Goal: Task Accomplishment & Management: Use online tool/utility

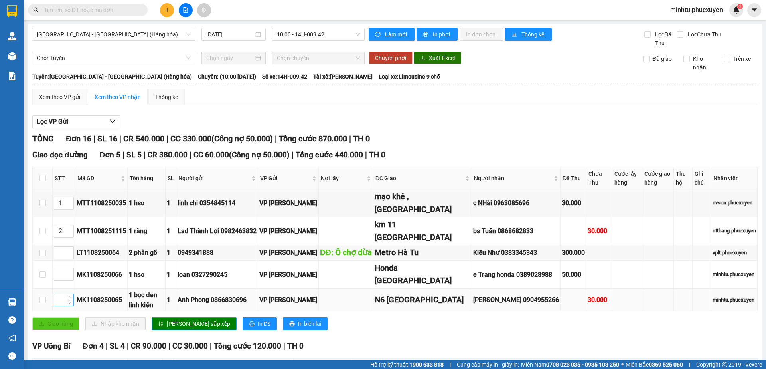
click at [60, 299] on input at bounding box center [63, 300] width 19 height 12
type input "1"
click at [69, 200] on icon "up" at bounding box center [69, 201] width 2 height 2
type input "2"
click at [69, 227] on span "up" at bounding box center [69, 229] width 5 height 5
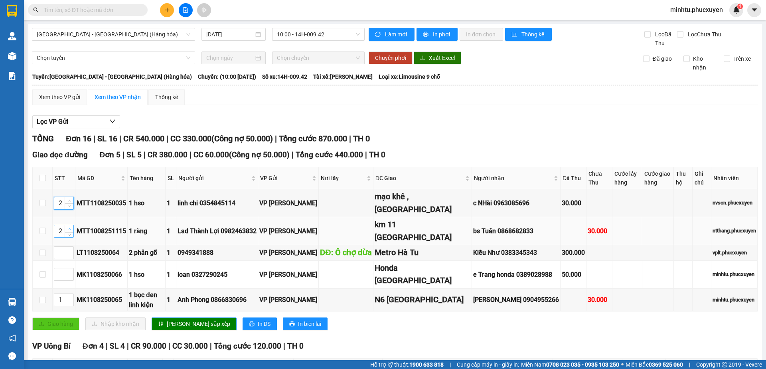
type input "3"
click at [188, 325] on span "[PERSON_NAME] sắp xếp" at bounding box center [198, 323] width 63 height 9
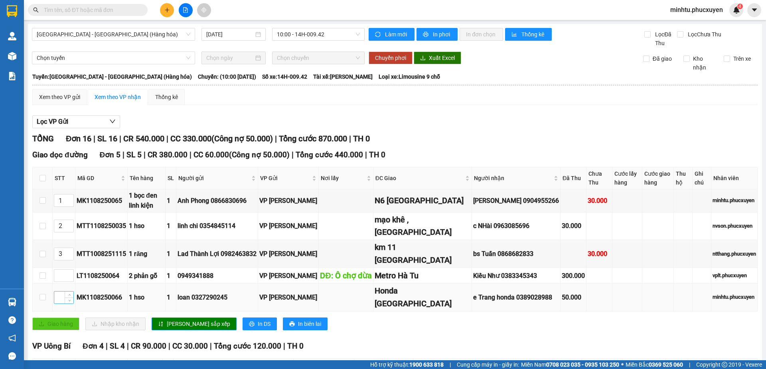
click at [58, 302] on input at bounding box center [63, 297] width 19 height 12
type input "4"
click at [58, 278] on input at bounding box center [63, 275] width 19 height 12
type input "5"
drag, startPoint x: 163, startPoint y: 321, endPoint x: 167, endPoint y: 326, distance: 7.1
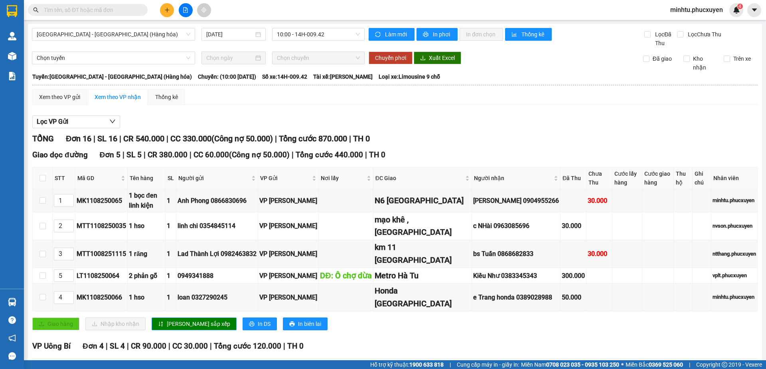
click at [163, 321] on button "[PERSON_NAME] sắp xếp" at bounding box center [194, 323] width 85 height 13
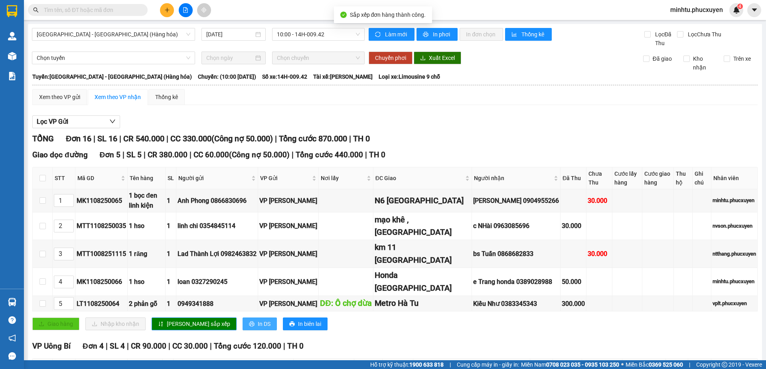
click at [258, 321] on span "In DS" at bounding box center [264, 323] width 13 height 9
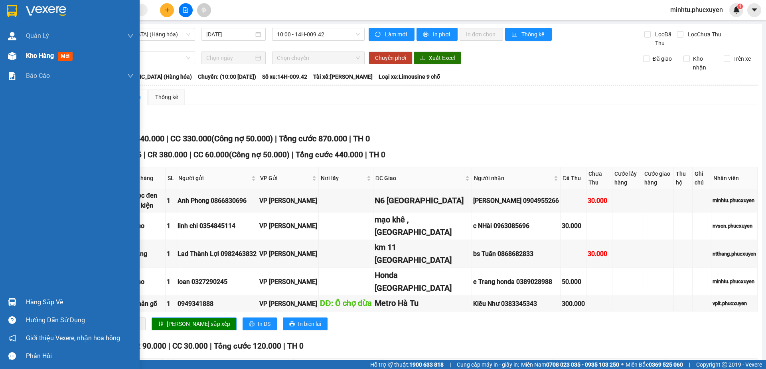
click at [21, 55] on div "Kho hàng mới" at bounding box center [70, 56] width 140 height 20
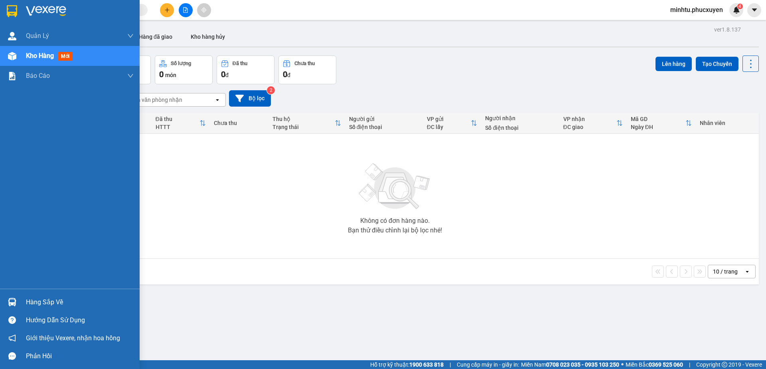
drag, startPoint x: 15, startPoint y: 298, endPoint x: 24, endPoint y: 293, distance: 10.4
click at [15, 298] on img at bounding box center [12, 302] width 8 height 8
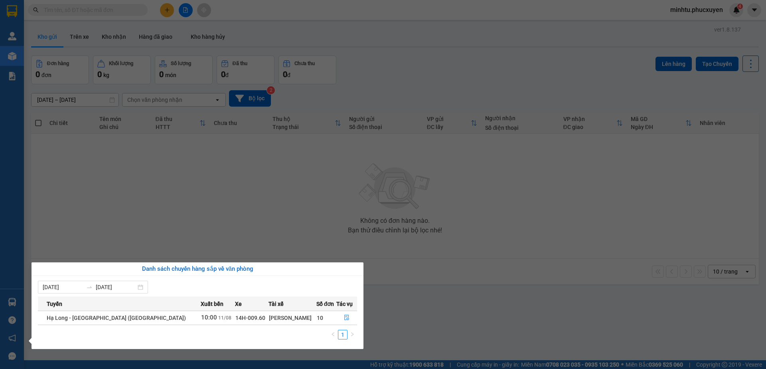
click at [19, 292] on div "Quản [PERSON_NAME] lý giao nhận mới Quản lý kiểm kho Kho hàng mới Báo cáo 11. B…" at bounding box center [12, 184] width 24 height 369
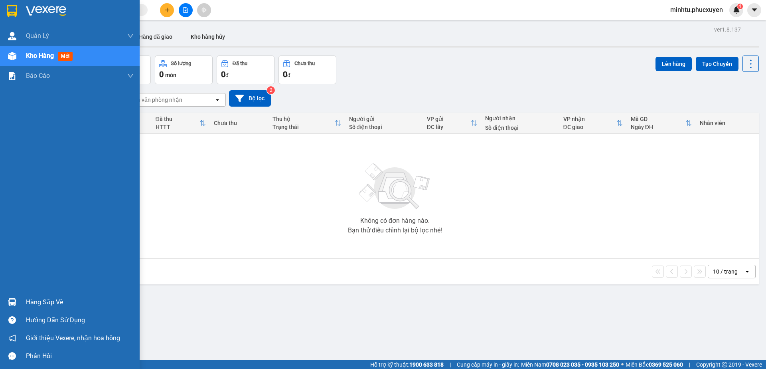
click at [18, 294] on div "Hàng sắp về" at bounding box center [70, 302] width 140 height 18
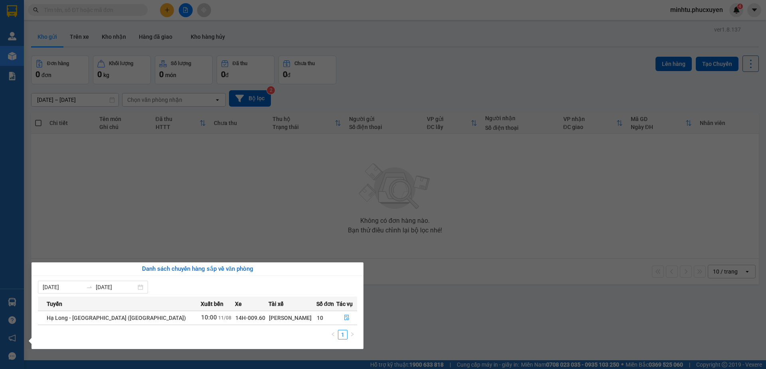
click at [244, 217] on section "Kết quả tìm kiếm ( 0 ) Bộ lọc 01/07 - 10/08 No Data minhtu.[PERSON_NAME] 4 [PER…" at bounding box center [383, 184] width 766 height 369
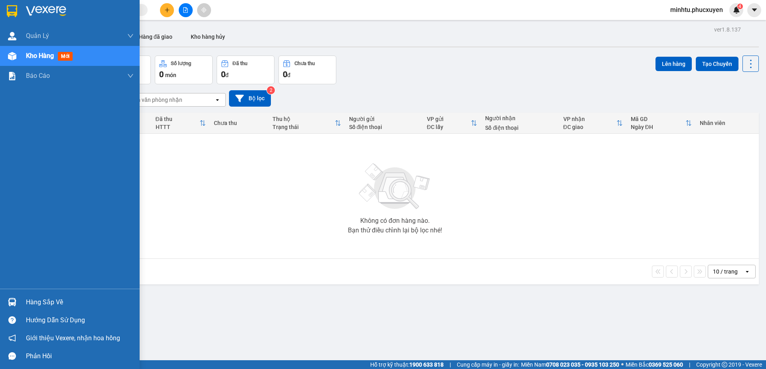
click at [17, 299] on div at bounding box center [12, 302] width 14 height 14
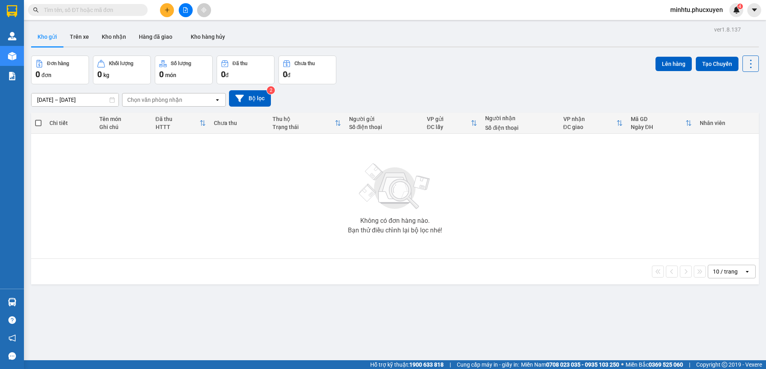
click at [182, 228] on section "Kết quả tìm kiếm ( 0 ) Bộ lọc 01/07 - 10/08 No Data minhtu.[PERSON_NAME] 4 [PER…" at bounding box center [383, 184] width 766 height 369
click at [82, 368] on div "Hỗ trợ kỹ thuật: 1900 633 818 | Cung cấp máy in - giấy in: [GEOGRAPHIC_DATA] 07…" at bounding box center [381, 364] width 762 height 9
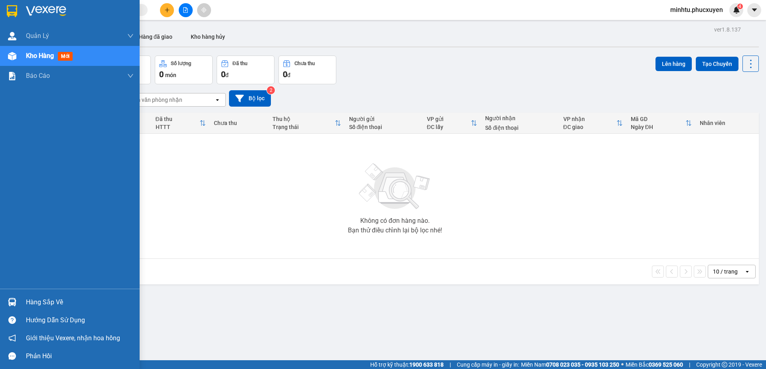
click at [3, 298] on div "Hàng sắp về" at bounding box center [70, 302] width 140 height 18
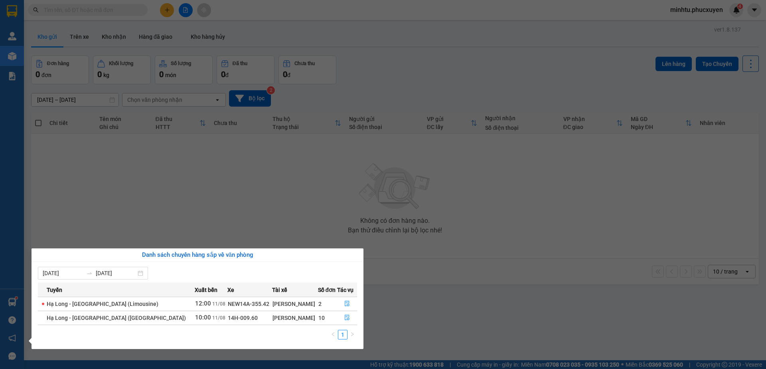
click at [204, 222] on section "Kết quả tìm kiếm ( 0 ) Bộ lọc 01/07 - 10/08 No Data minhtu.[PERSON_NAME] 4 [PER…" at bounding box center [383, 184] width 766 height 369
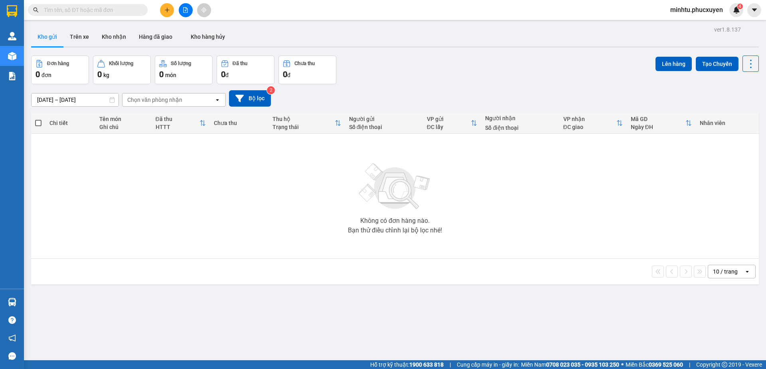
click at [24, 301] on div "Hàng sắp về" at bounding box center [12, 302] width 24 height 18
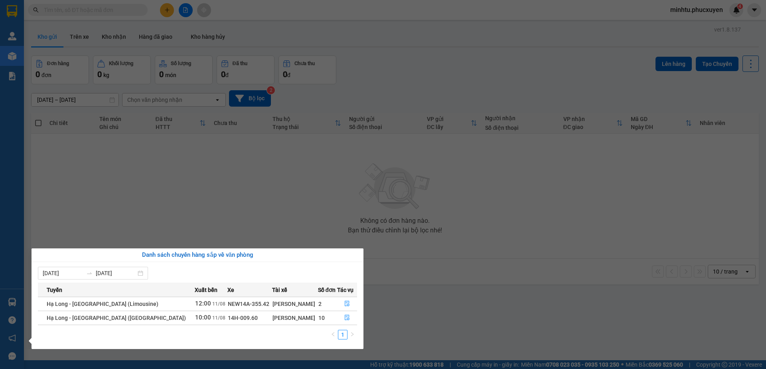
click at [166, 233] on section "Kết quả tìm kiếm ( 0 ) Bộ lọc 01/07 - 10/08 No Data minhtu.[PERSON_NAME] 4 [PER…" at bounding box center [383, 184] width 766 height 369
